Goal: Information Seeking & Learning: Understand process/instructions

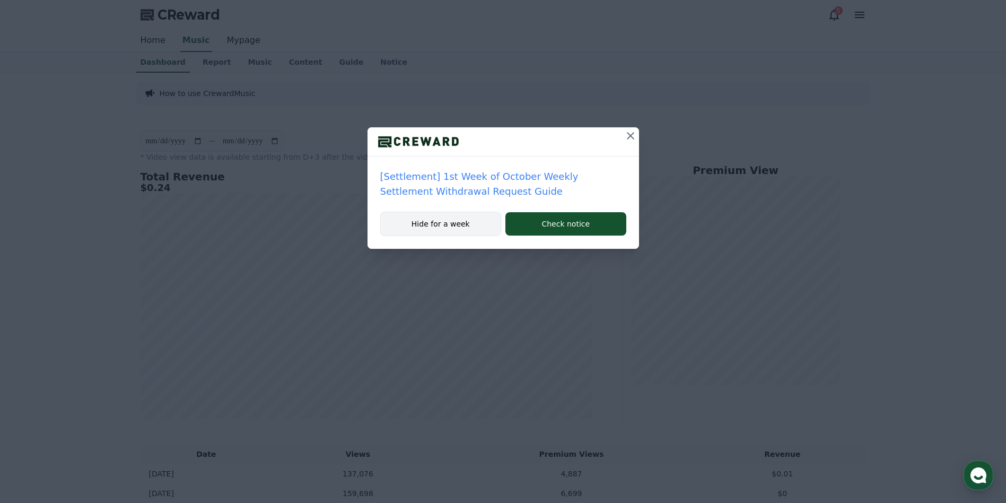
click at [469, 226] on button "Hide for a week" at bounding box center [440, 224] width 121 height 24
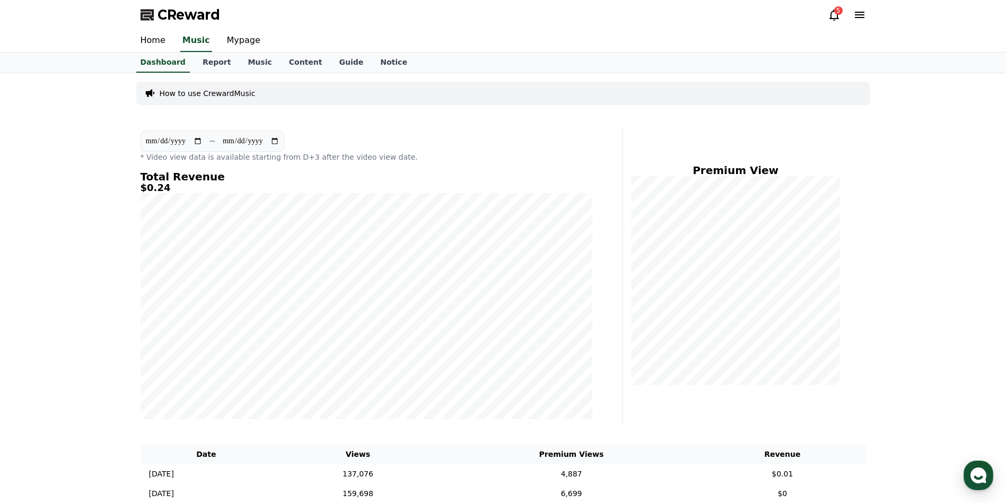
click at [836, 15] on icon at bounding box center [834, 14] width 13 height 13
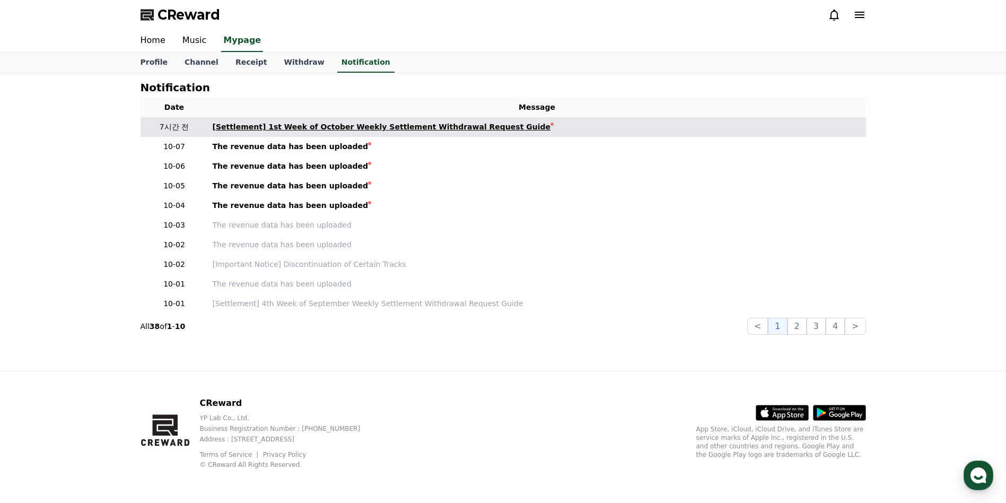
click at [329, 131] on div "[Settlement] 1st Week of October Weekly Settlement Withdrawal Request Guide" at bounding box center [382, 126] width 338 height 11
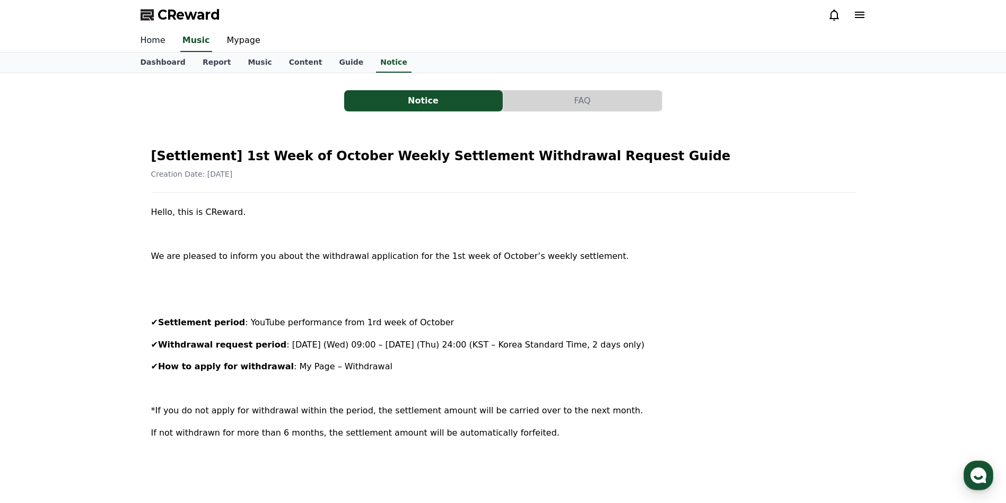
click at [157, 34] on link "Home" at bounding box center [153, 41] width 42 height 22
